Goal: Navigation & Orientation: Find specific page/section

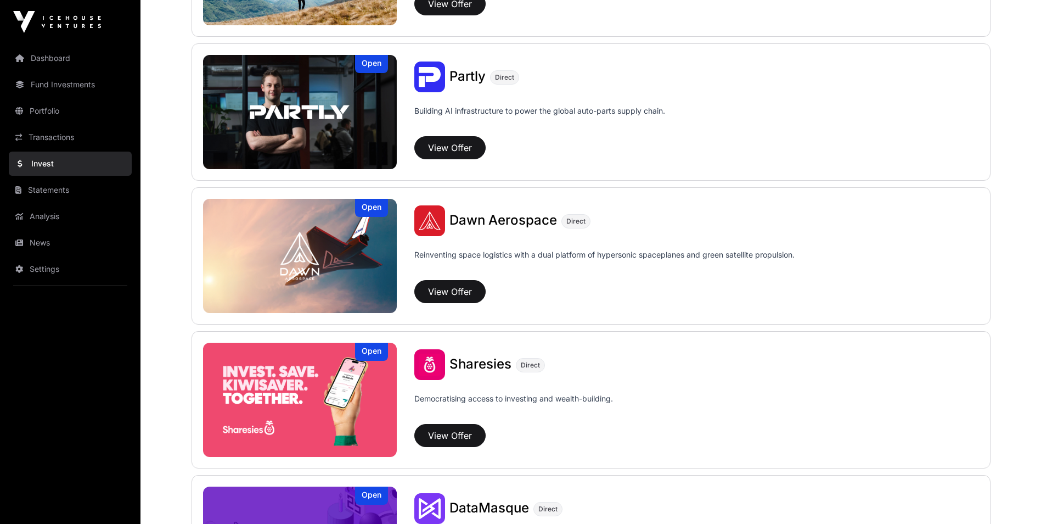
scroll to position [1099, 0]
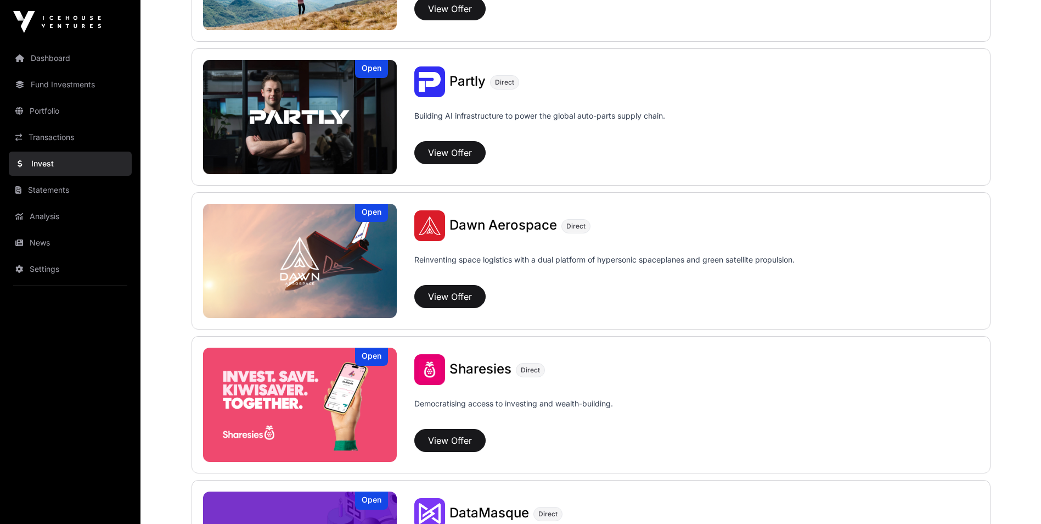
click at [87, 141] on link "Transactions" at bounding box center [70, 137] width 123 height 24
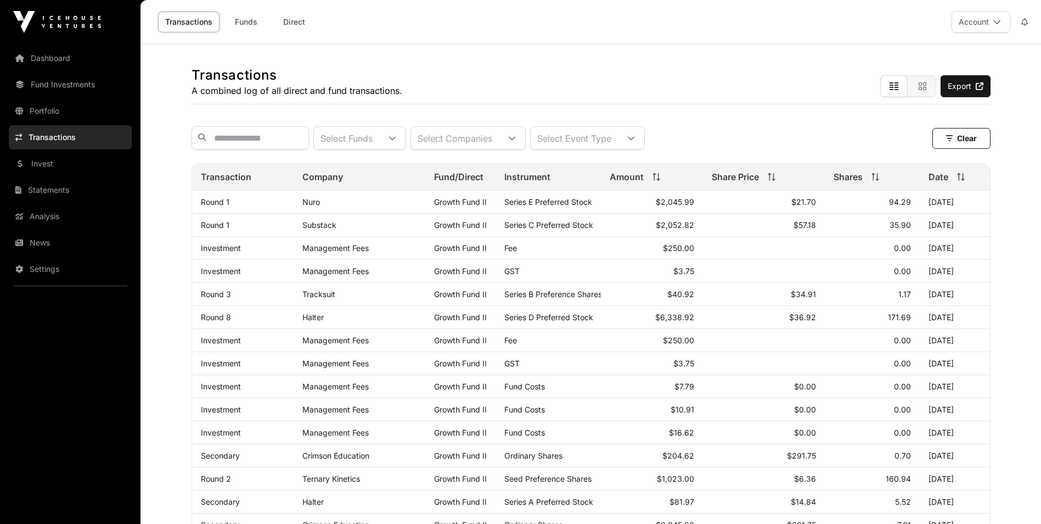
click at [72, 86] on link "Fund Investments" at bounding box center [70, 84] width 123 height 24
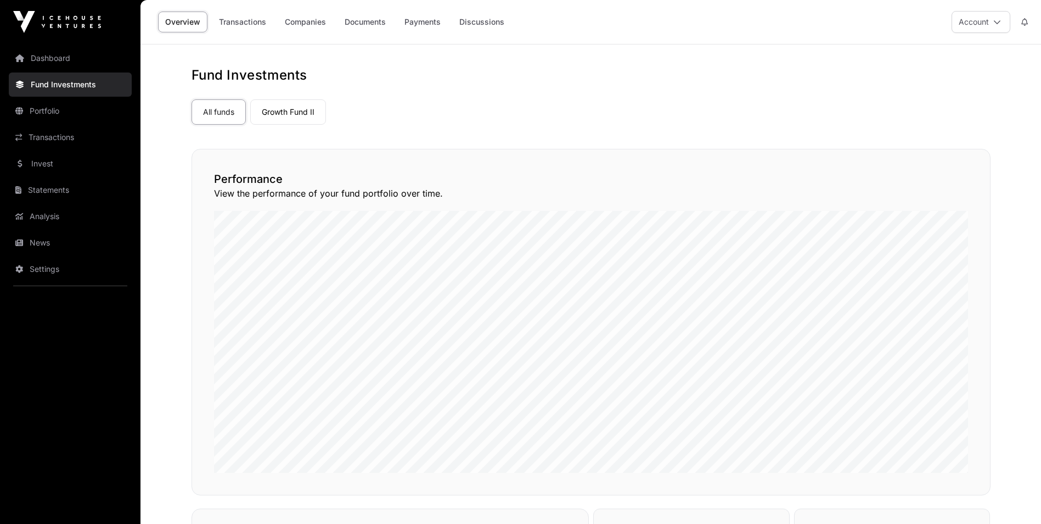
click at [57, 115] on link "Portfolio" at bounding box center [70, 111] width 123 height 24
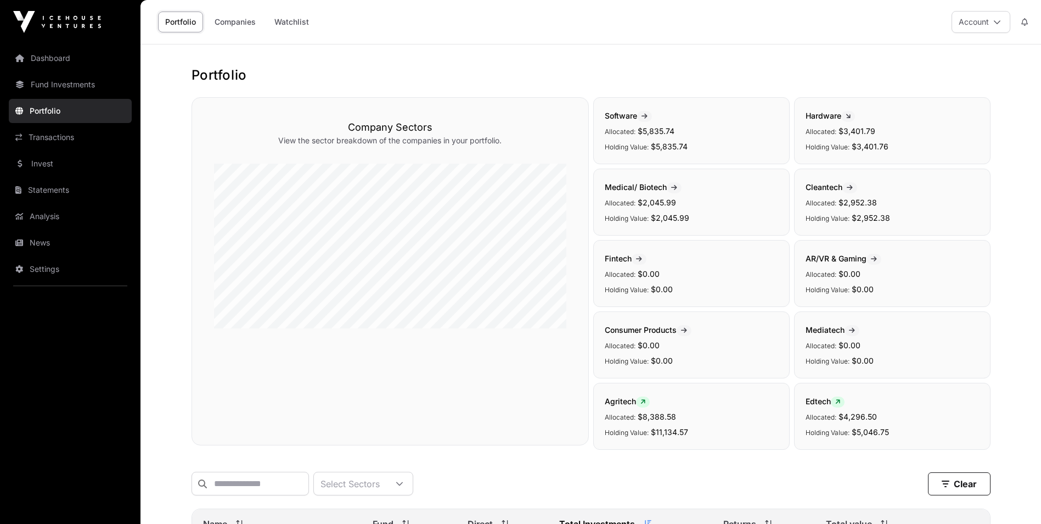
click at [66, 92] on link "Fund Investments" at bounding box center [70, 84] width 123 height 24
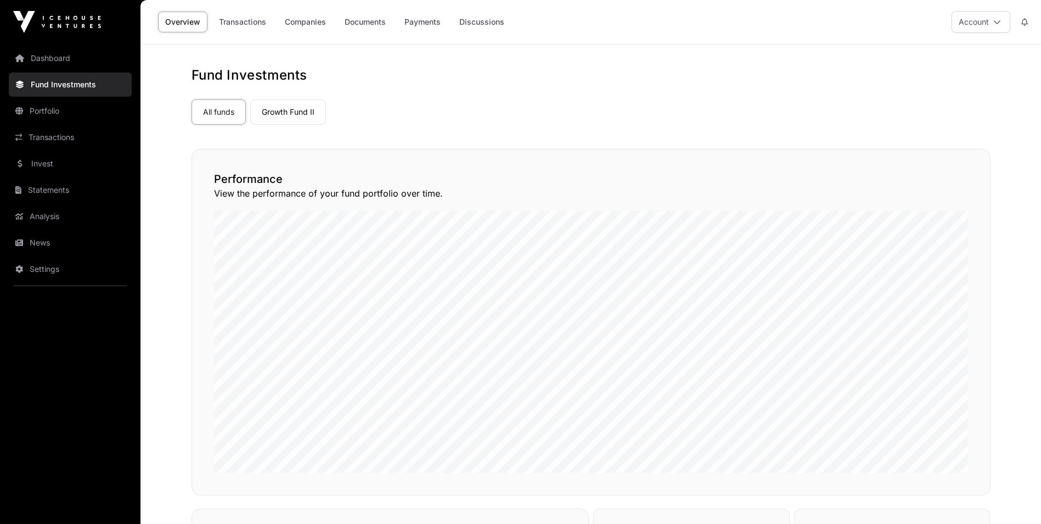
click at [306, 23] on link "Companies" at bounding box center [305, 22] width 55 height 21
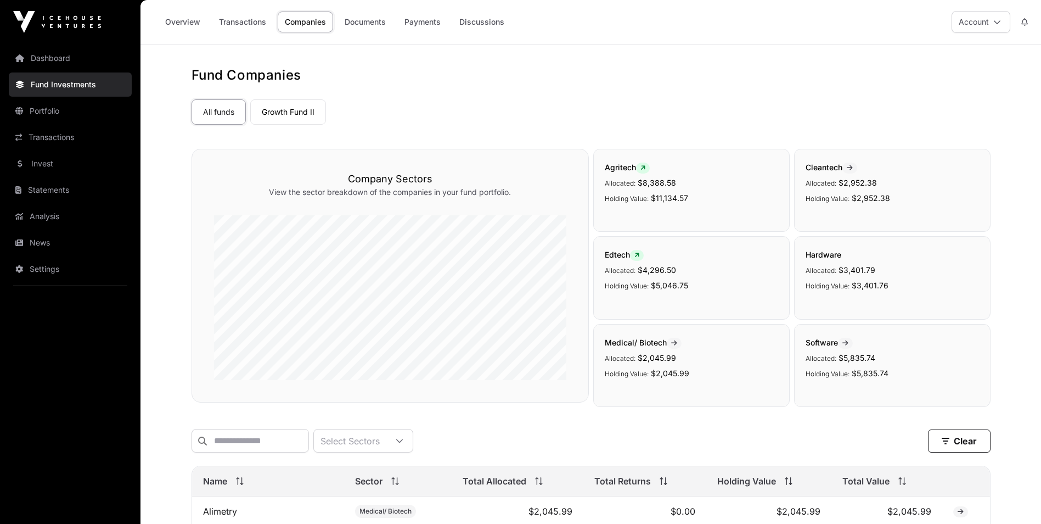
click at [78, 139] on link "Transactions" at bounding box center [70, 137] width 123 height 24
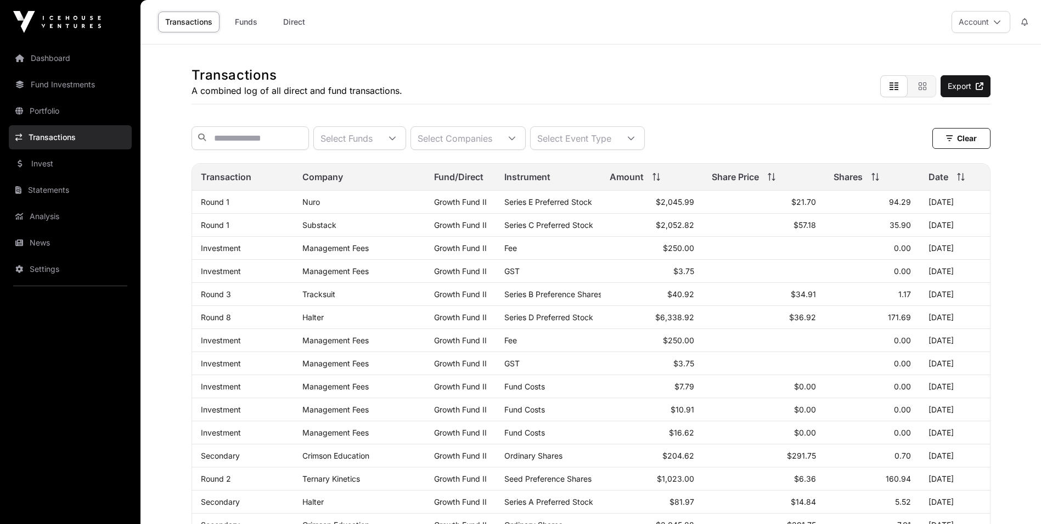
click at [60, 116] on link "Portfolio" at bounding box center [70, 111] width 123 height 24
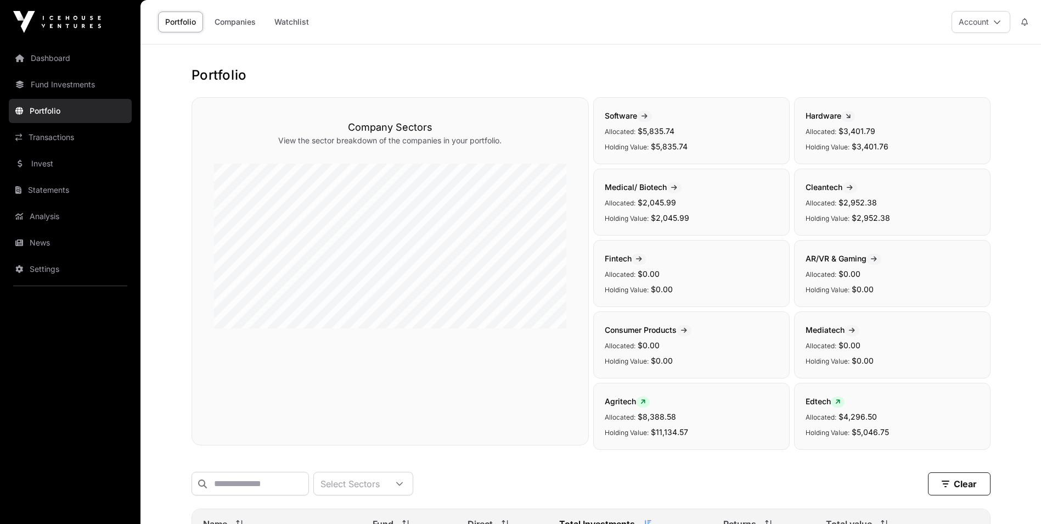
click at [78, 61] on link "Dashboard" at bounding box center [70, 58] width 123 height 24
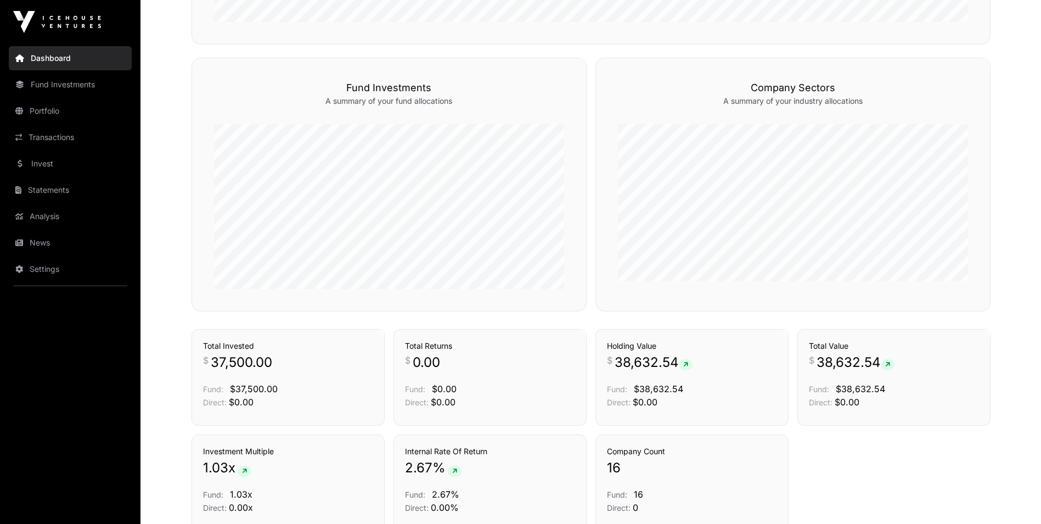
scroll to position [406, 0]
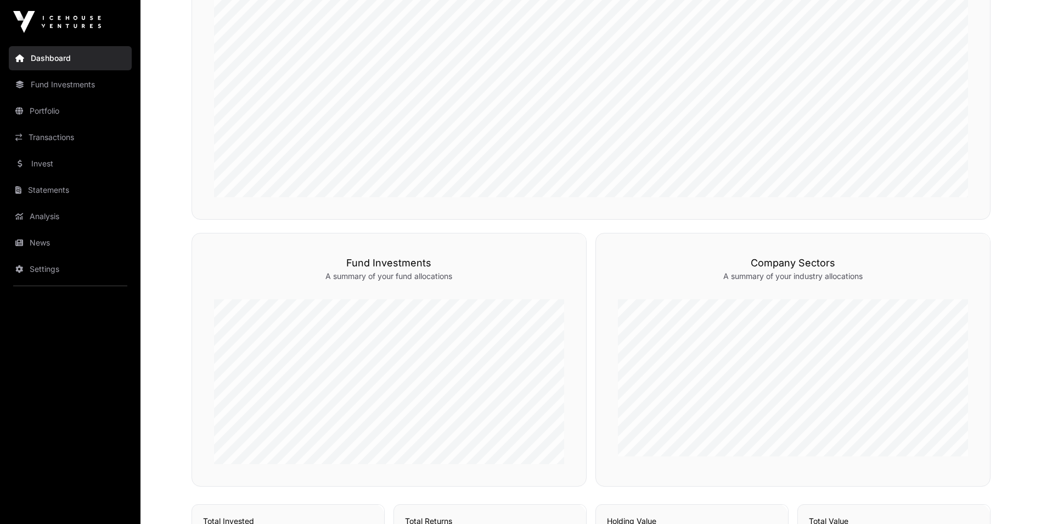
click at [52, 15] on img at bounding box center [57, 22] width 88 height 22
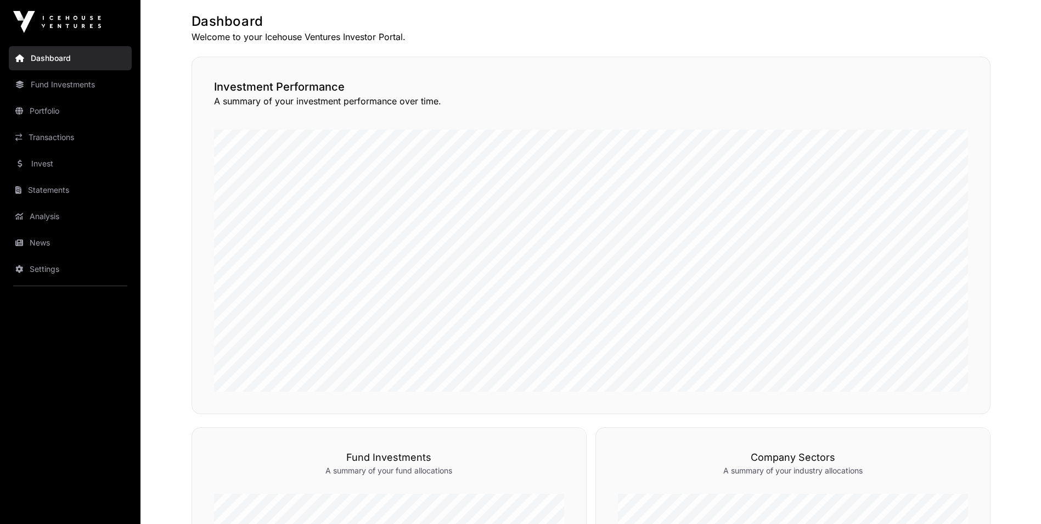
scroll to position [329, 0]
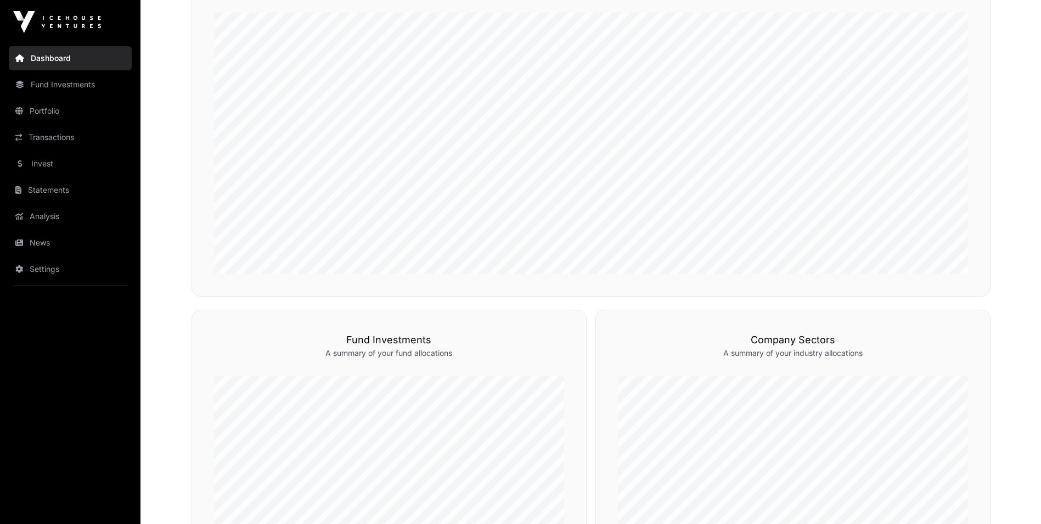
click at [54, 199] on link "Statements" at bounding box center [70, 190] width 123 height 24
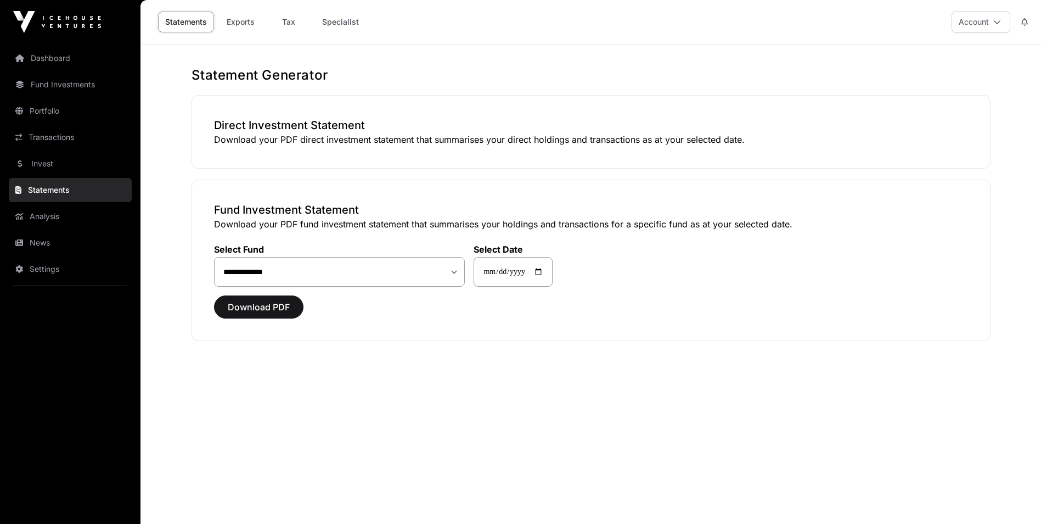
click at [50, 246] on link "News" at bounding box center [70, 243] width 123 height 24
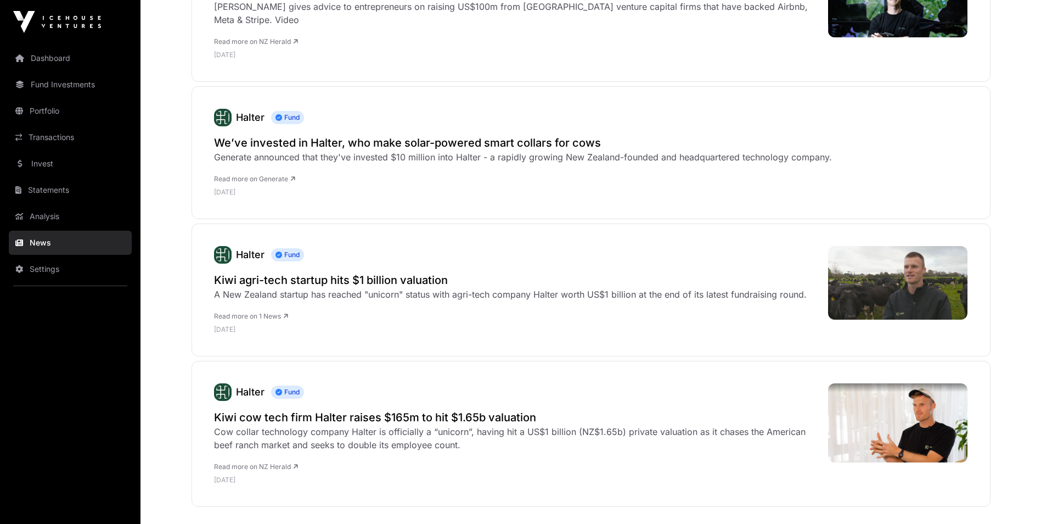
scroll to position [4322, 0]
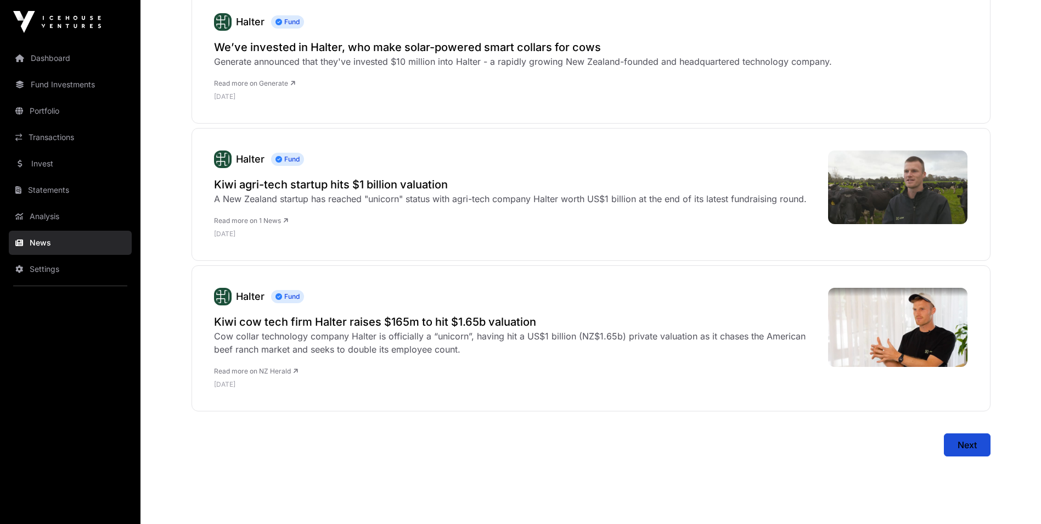
click at [30, 53] on link "Dashboard" at bounding box center [70, 58] width 123 height 24
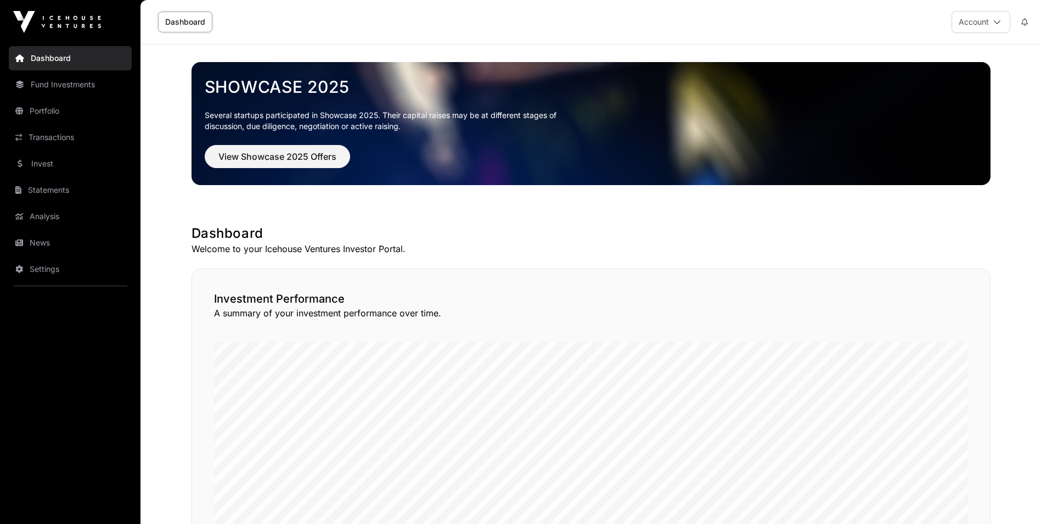
click at [51, 106] on link "Portfolio" at bounding box center [70, 111] width 123 height 24
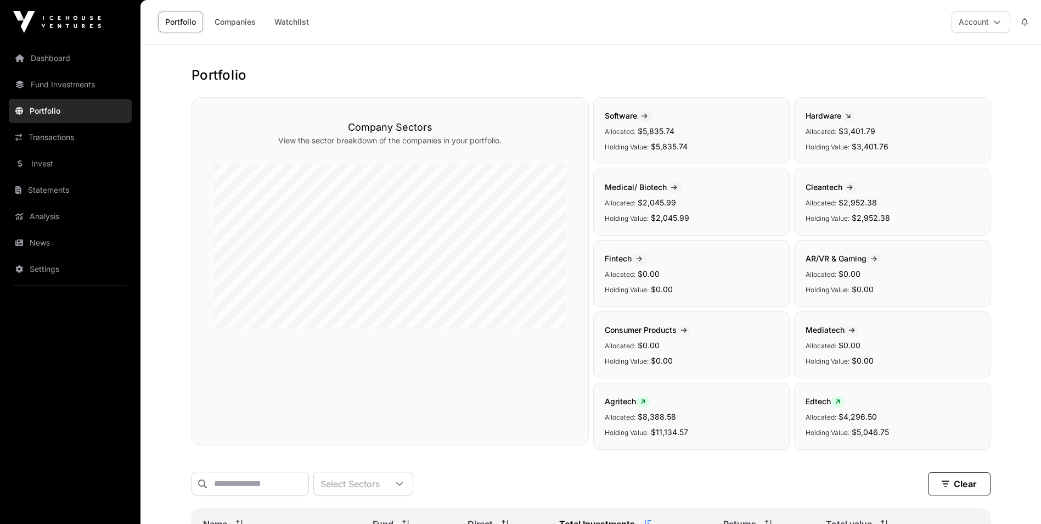
click at [234, 29] on link "Companies" at bounding box center [234, 22] width 55 height 21
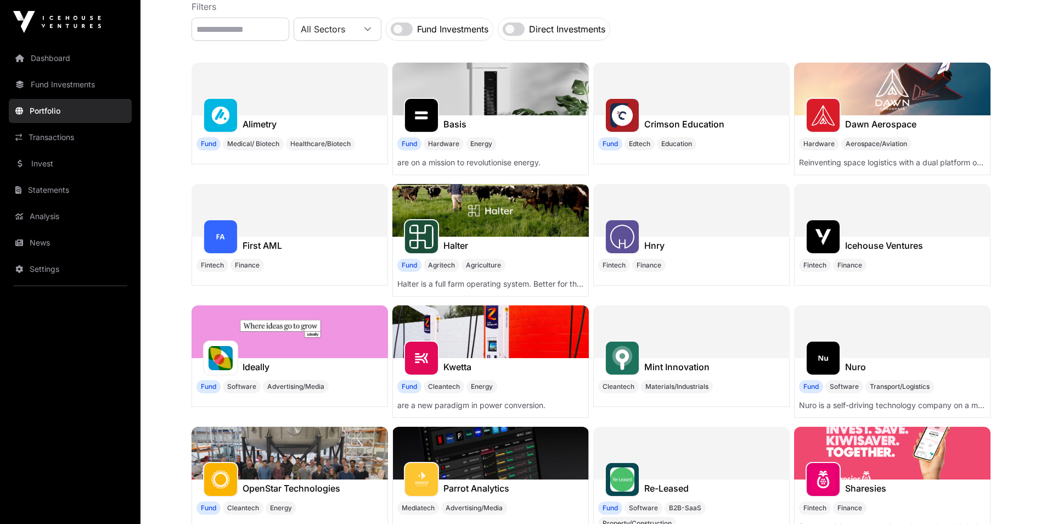
scroll to position [278, 0]
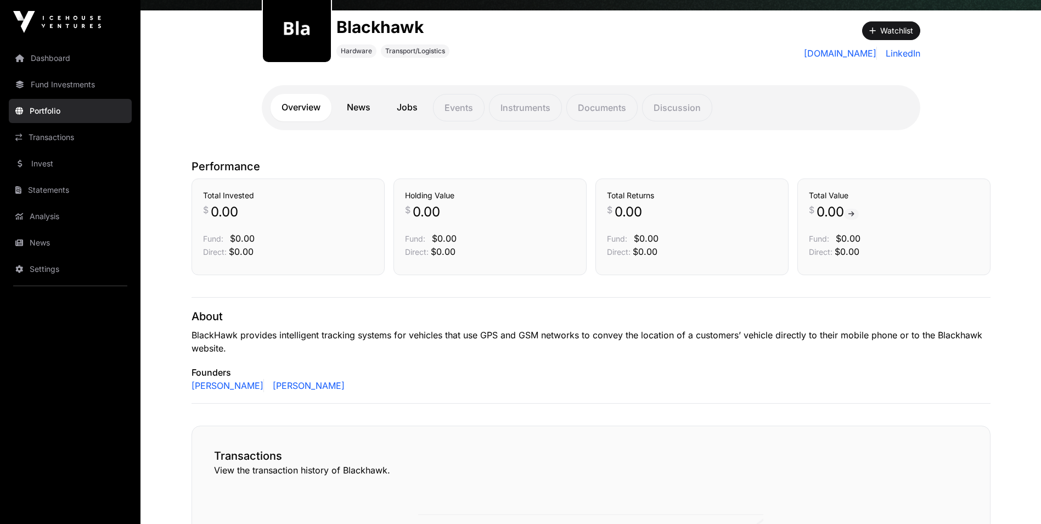
scroll to position [329, 0]
